Goal: Check status: Check status

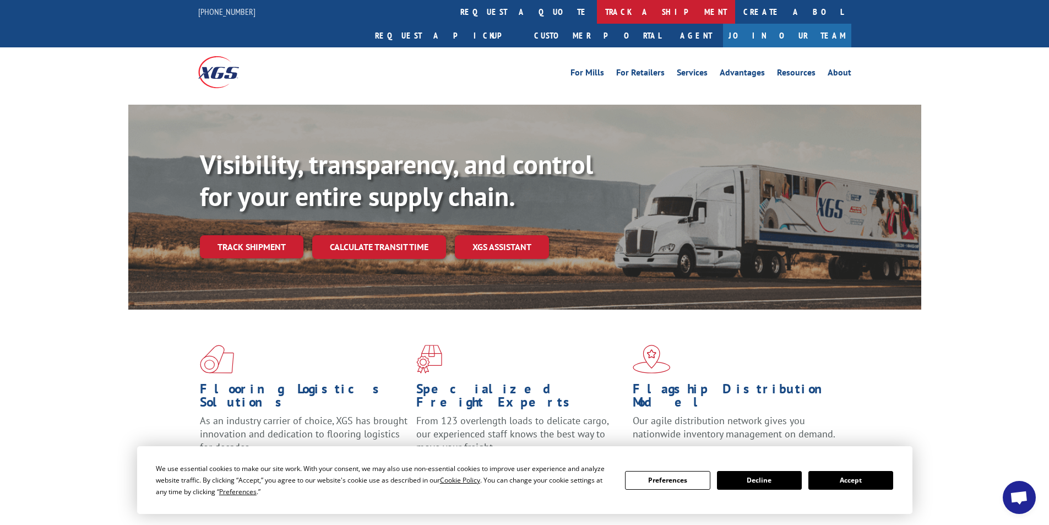
click at [597, 19] on link "track a shipment" at bounding box center [666, 12] width 138 height 24
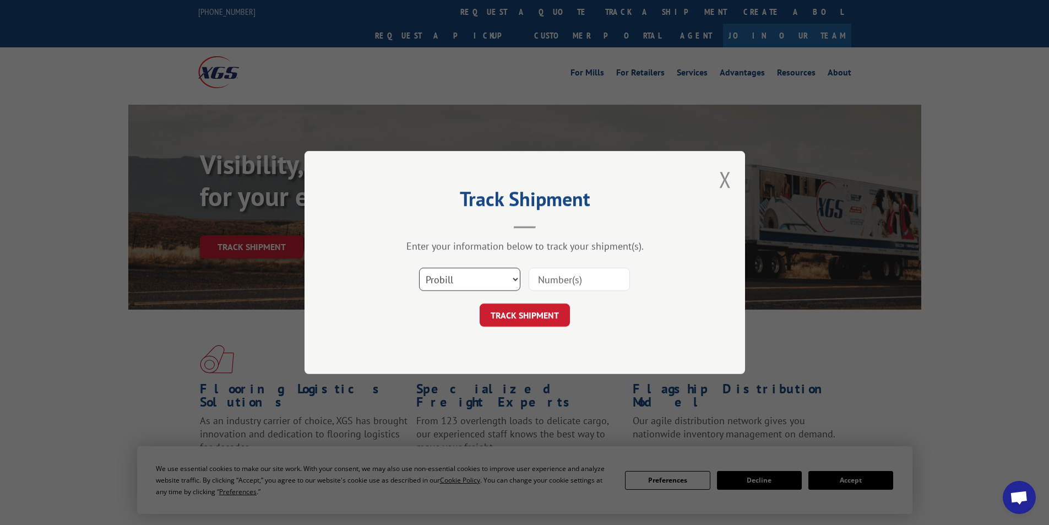
click at [427, 274] on select "Select category... Probill BOL PO" at bounding box center [469, 279] width 101 height 23
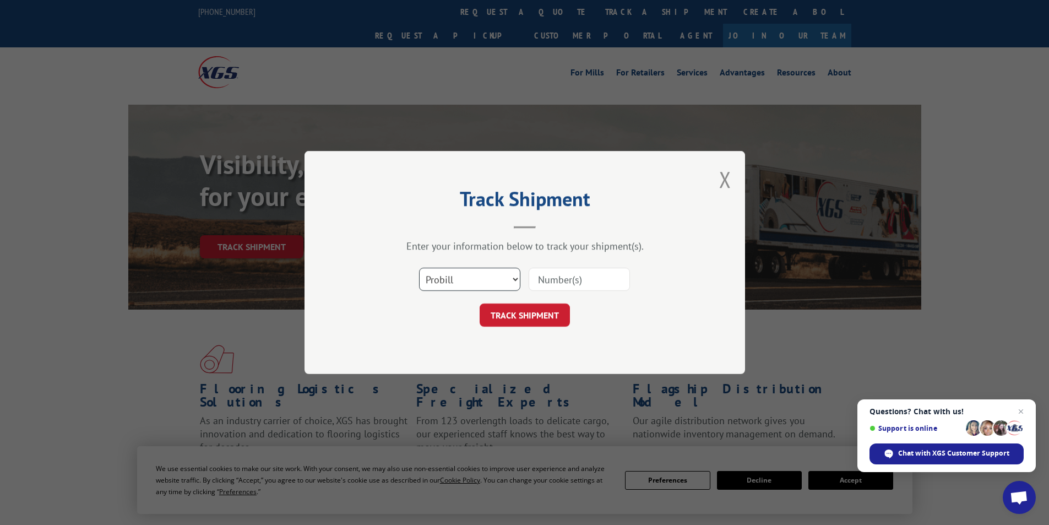
click at [419, 268] on select "Select category... Probill BOL PO" at bounding box center [469, 279] width 101 height 23
click at [564, 278] on input at bounding box center [578, 279] width 101 height 23
click at [563, 276] on input at bounding box center [578, 279] width 101 height 23
type input "17095609"
click at [479, 303] on button "TRACK SHIPMENT" at bounding box center [524, 314] width 90 height 23
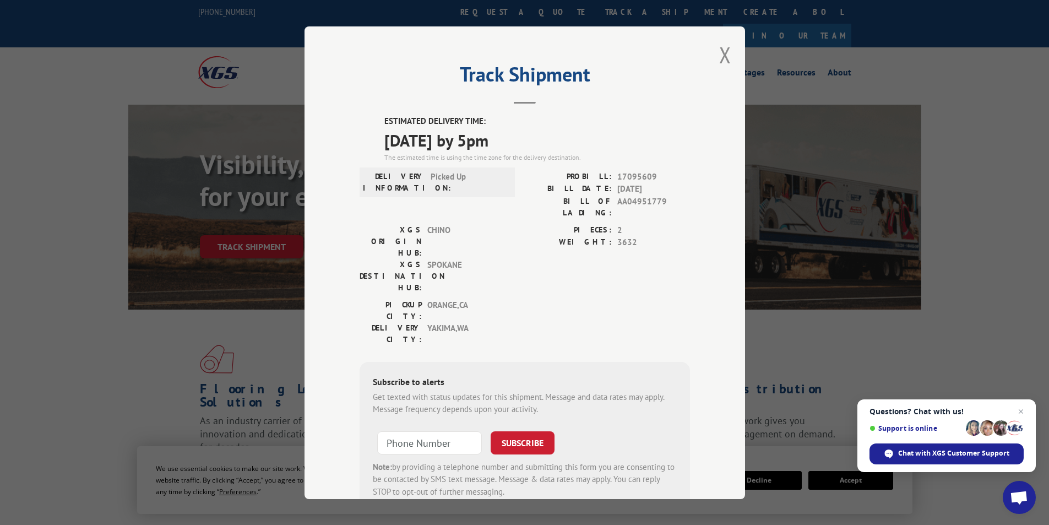
drag, startPoint x: 45, startPoint y: 66, endPoint x: 29, endPoint y: 7, distance: 61.6
click at [44, 55] on div "Track Shipment ESTIMATED DELIVERY TIME: [DATE] by 5pm The estimated time is usi…" at bounding box center [524, 262] width 1049 height 525
